Goal: Task Accomplishment & Management: Manage account settings

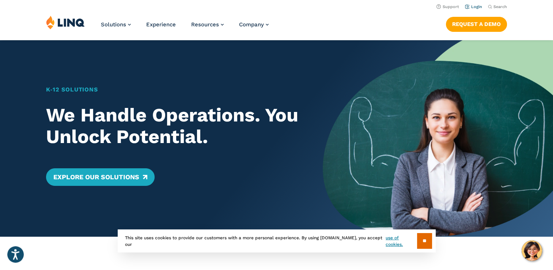
click at [475, 5] on link "Login" at bounding box center [473, 6] width 17 height 5
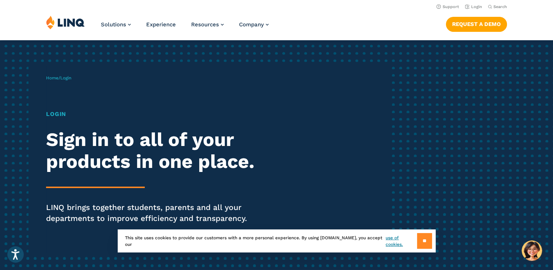
click at [422, 240] on input "**" at bounding box center [424, 241] width 15 height 16
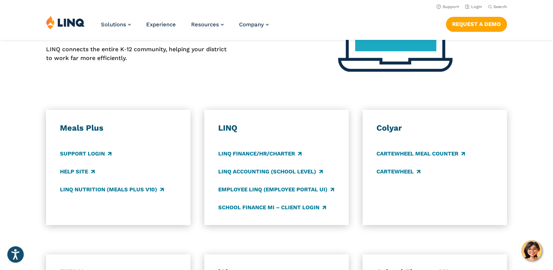
scroll to position [95, 0]
